Goal: Task Accomplishment & Management: Manage account settings

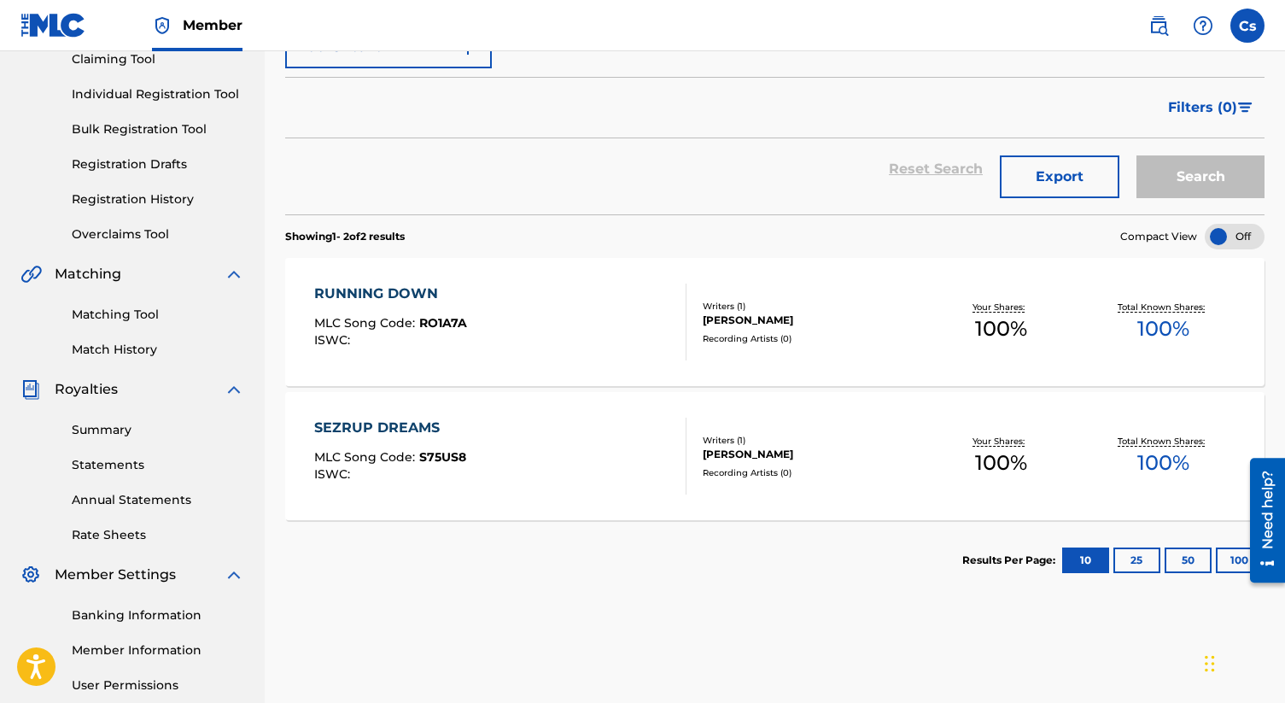
scroll to position [189, 0]
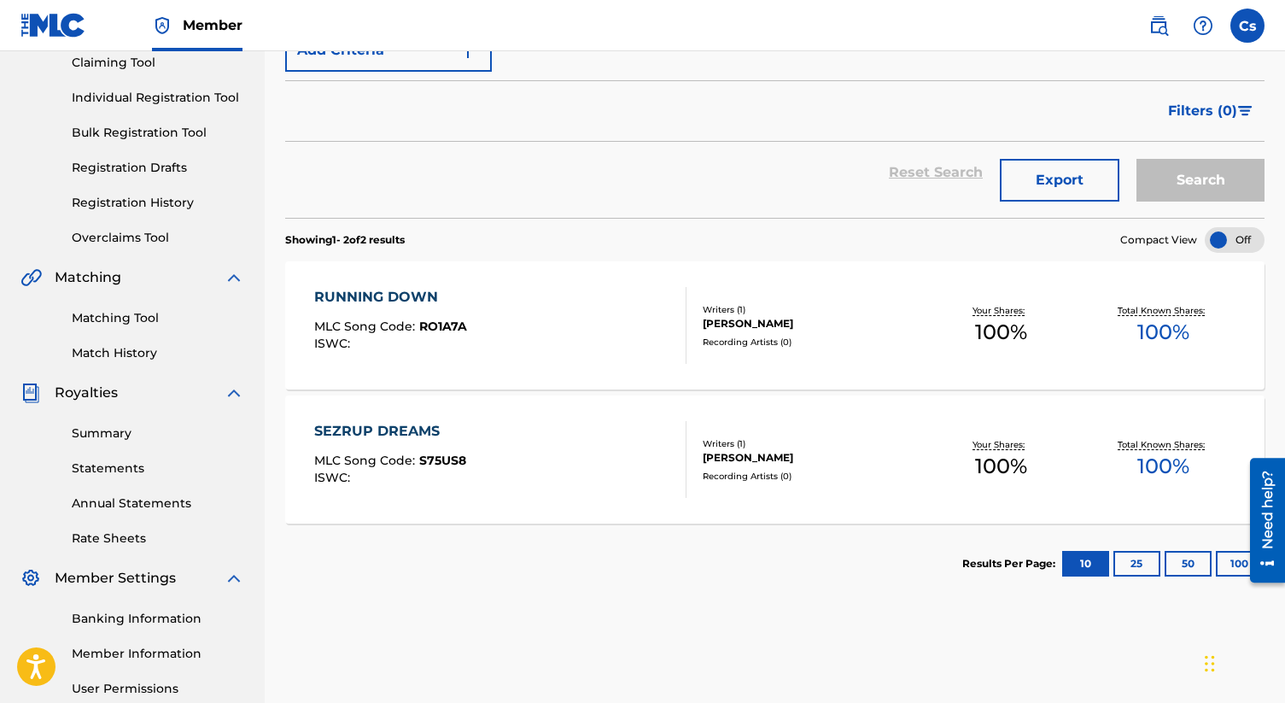
click at [1127, 551] on button "25" at bounding box center [1137, 564] width 47 height 26
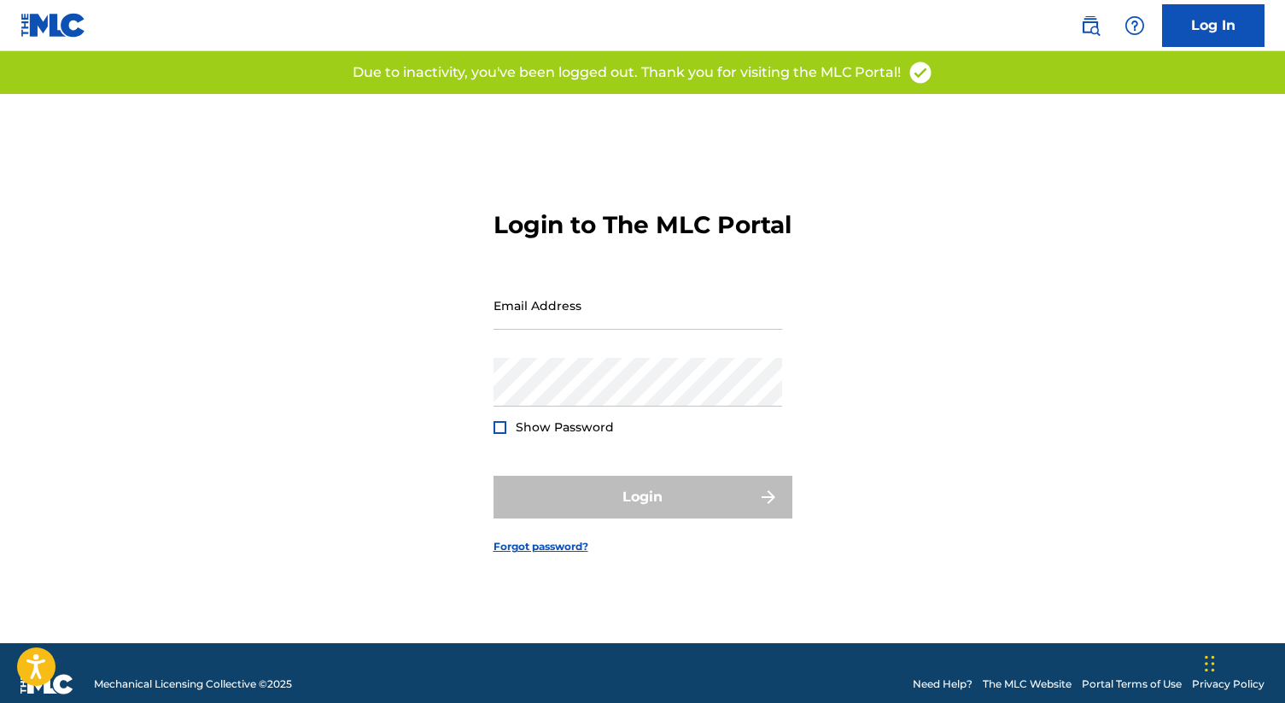
type input "[EMAIL_ADDRESS][DOMAIN_NAME]"
click at [549, 506] on div "Login" at bounding box center [643, 497] width 299 height 43
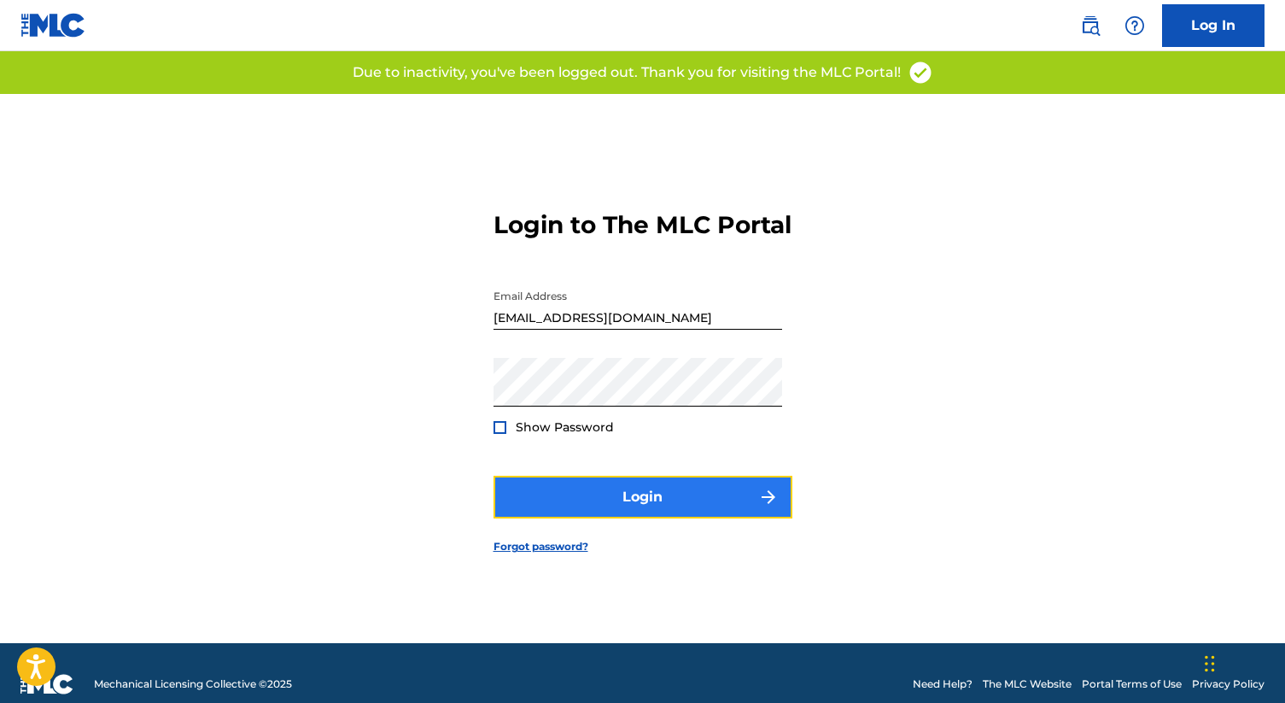
click at [549, 506] on button "Login" at bounding box center [643, 497] width 299 height 43
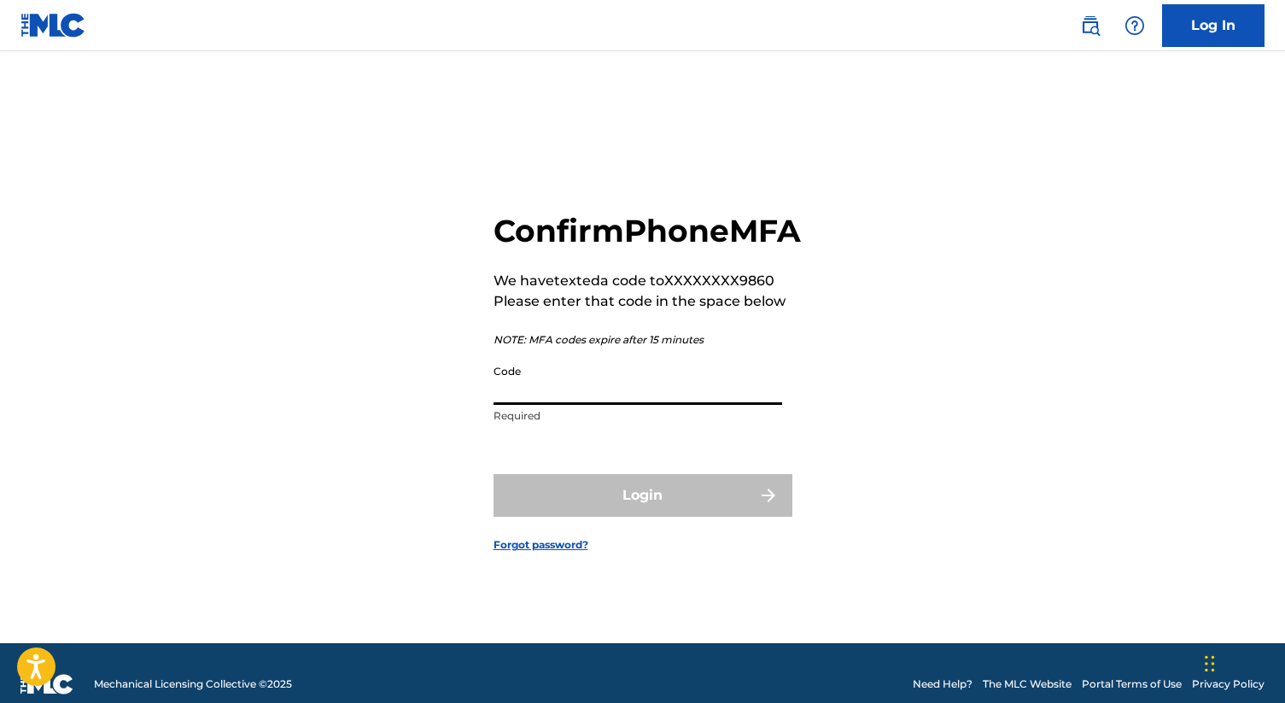
click at [529, 405] on input "Code" at bounding box center [638, 380] width 289 height 49
